Goal: Browse casually: Explore the website without a specific task or goal

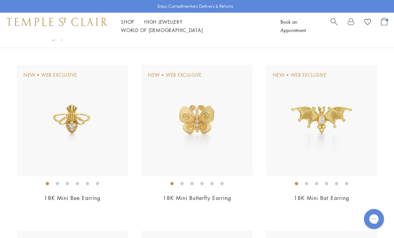
scroll to position [50, 0]
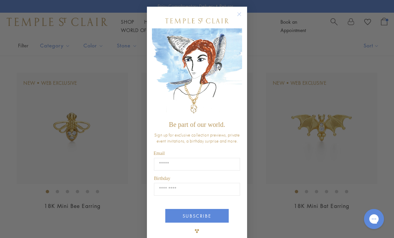
click at [237, 16] on circle "Close dialog" at bounding box center [239, 14] width 8 height 8
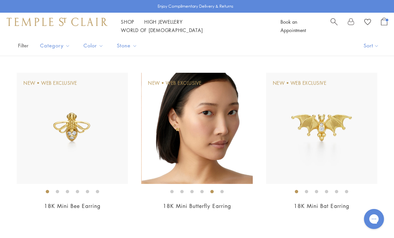
click at [226, 161] on img at bounding box center [197, 128] width 111 height 111
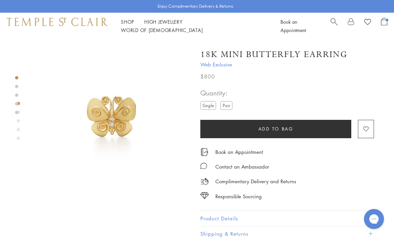
click at [231, 106] on label "Pair" at bounding box center [226, 105] width 12 height 8
click at [208, 106] on label "Single" at bounding box center [208, 105] width 16 height 8
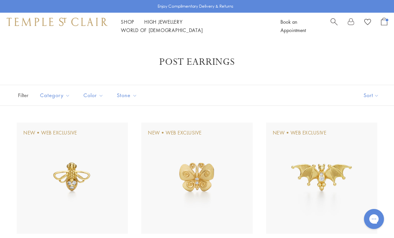
scroll to position [71, 0]
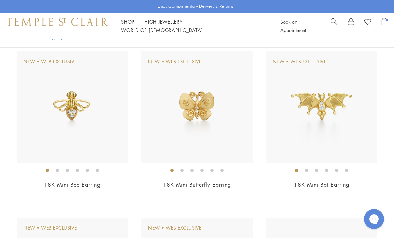
click at [376, 84] on img at bounding box center [321, 106] width 111 height 111
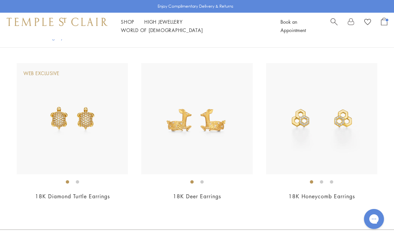
scroll to position [1376, 0]
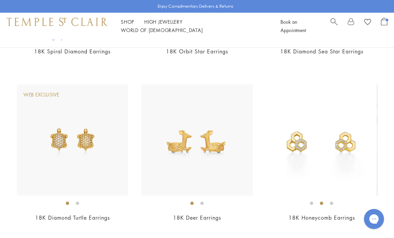
click at [348, 110] on img at bounding box center [321, 139] width 111 height 111
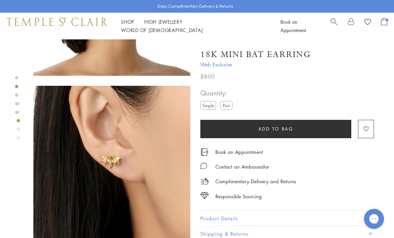
scroll to position [270, 0]
